Goal: Task Accomplishment & Management: Manage account settings

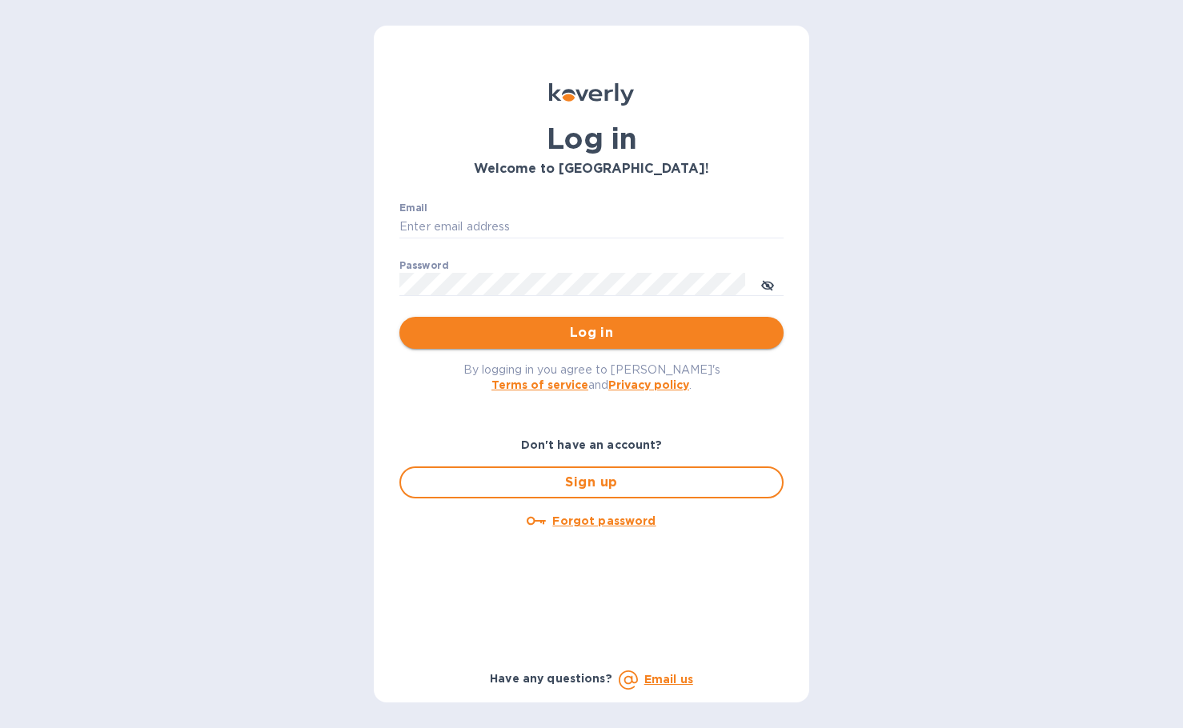
type input "[PERSON_NAME][EMAIL_ADDRESS][DOMAIN_NAME]"
click at [609, 332] on span "Log in" at bounding box center [591, 332] width 359 height 19
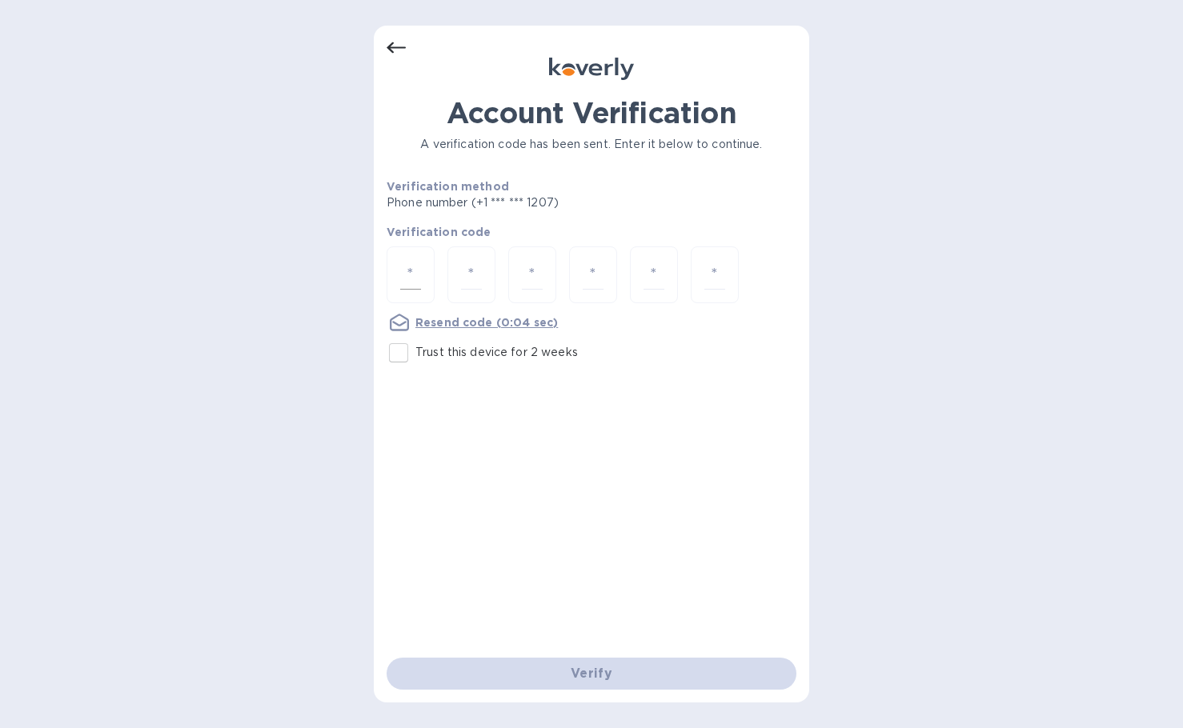
click at [416, 276] on input "number" at bounding box center [410, 275] width 21 height 30
type input "2"
type input "7"
type input "9"
type input "7"
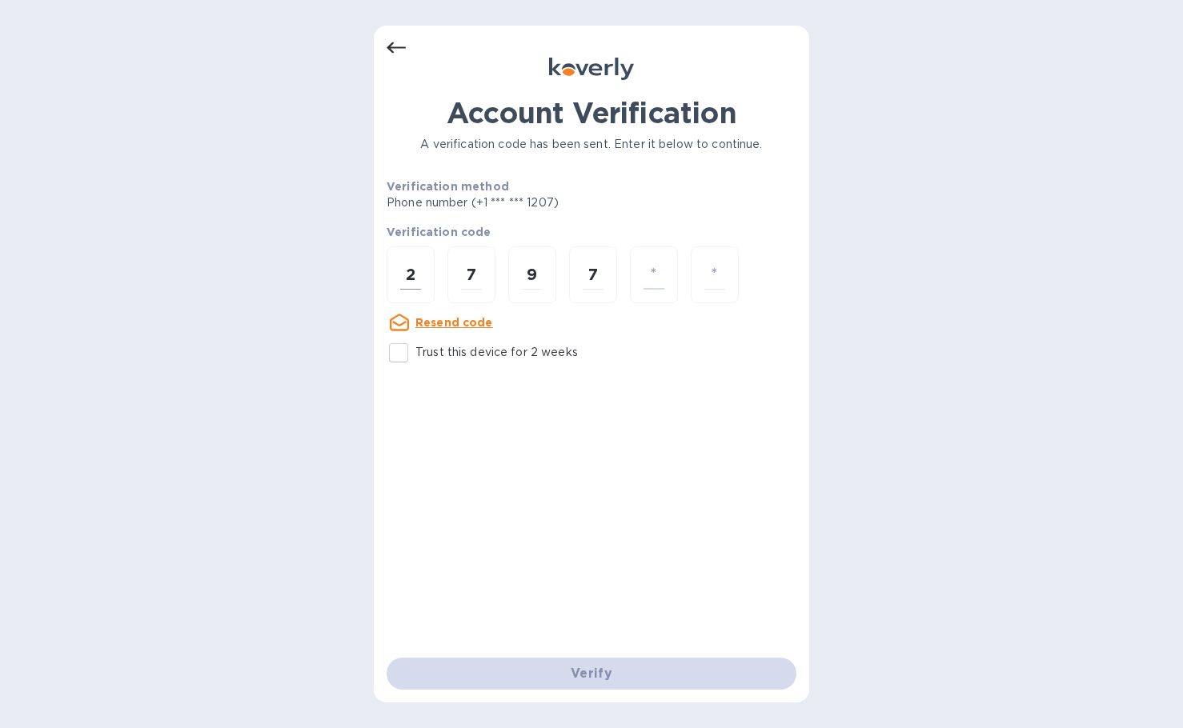
type input "8"
type input "4"
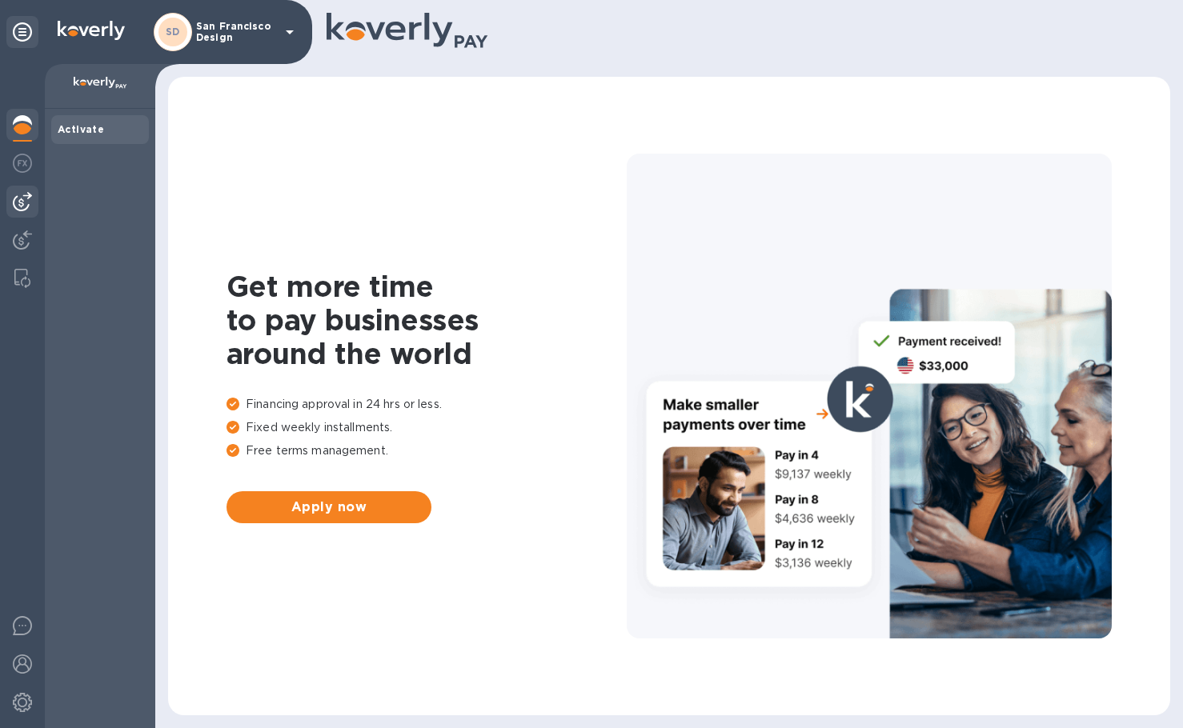
click at [19, 201] on img at bounding box center [22, 201] width 19 height 19
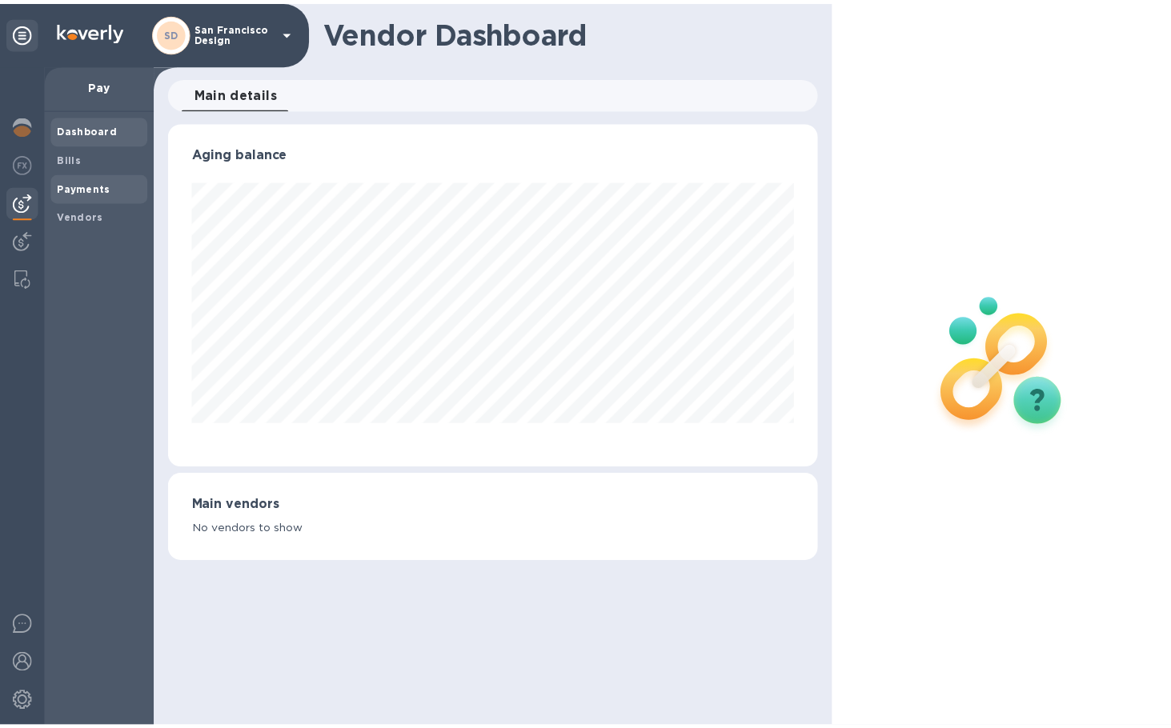
scroll to position [346, 656]
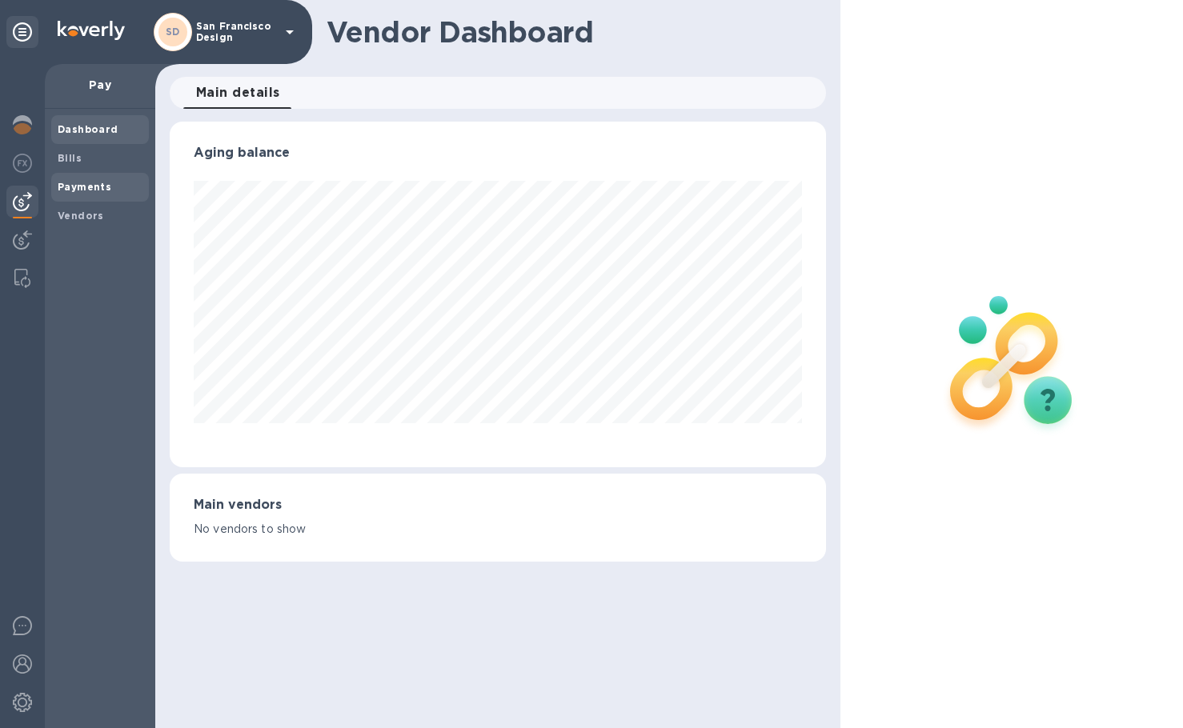
click at [73, 188] on b "Payments" at bounding box center [85, 187] width 54 height 12
